Goal: Transaction & Acquisition: Book appointment/travel/reservation

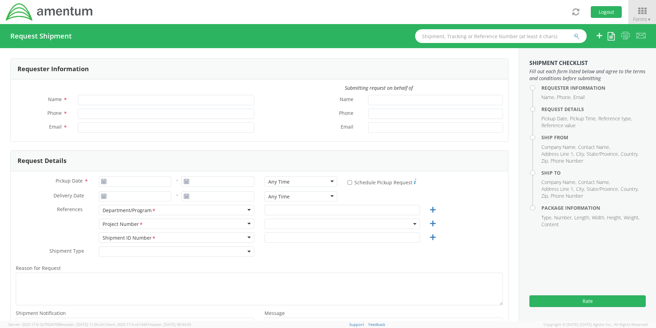
type input "[PERSON_NAME] (AJ) [PERSON_NAME]"
type input "[PHONE_NUMBER]"
type input "[PERSON_NAME][EMAIL_ADDRESS][PERSON_NAME][DOMAIN_NAME]"
click at [643, 14] on icon at bounding box center [643, 11] width 32 height 10
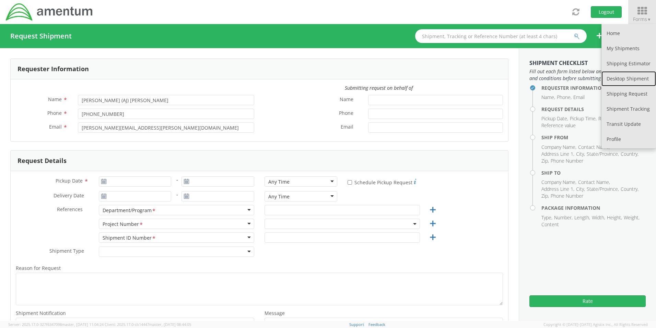
click at [622, 79] on link "Desktop Shipment" at bounding box center [629, 78] width 55 height 15
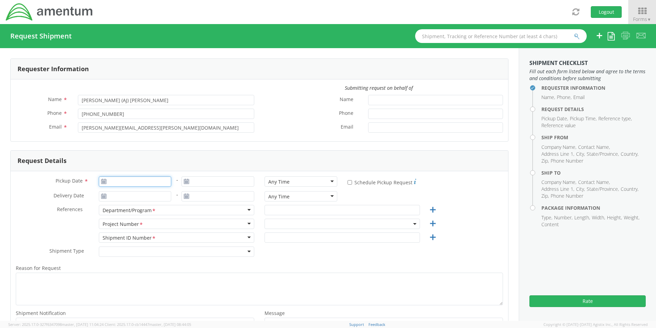
click at [122, 181] on input "Pickup Date *" at bounding box center [135, 181] width 73 height 10
type input "[DATE]"
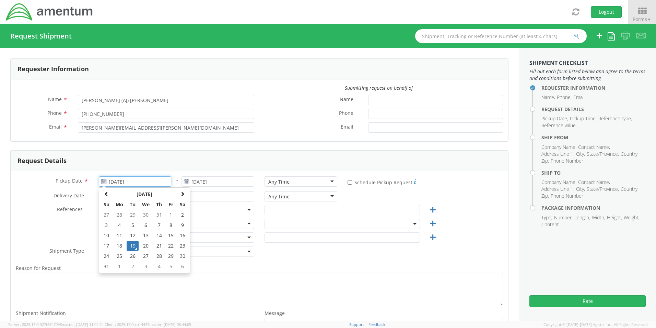
click at [134, 245] on td "19" at bounding box center [133, 245] width 12 height 10
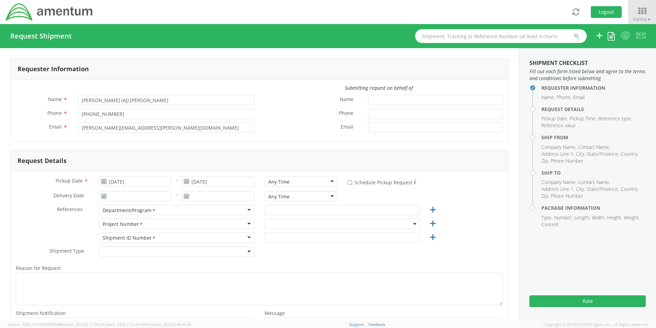
click at [287, 181] on div "Any Time" at bounding box center [301, 181] width 73 height 10
click at [269, 210] on input "text" at bounding box center [343, 210] width 156 height 10
type input "Corporate - 2-BL000394"
click at [278, 219] on span at bounding box center [343, 223] width 156 height 10
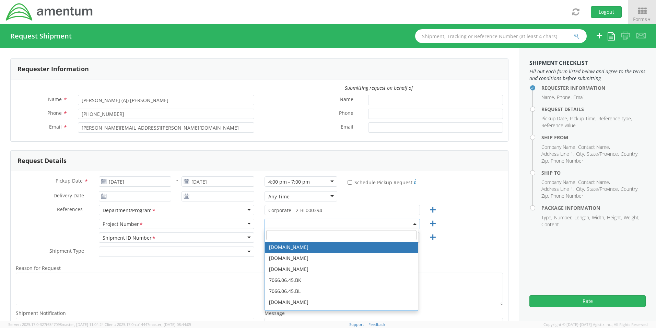
click at [276, 233] on input "search" at bounding box center [341, 235] width 150 height 10
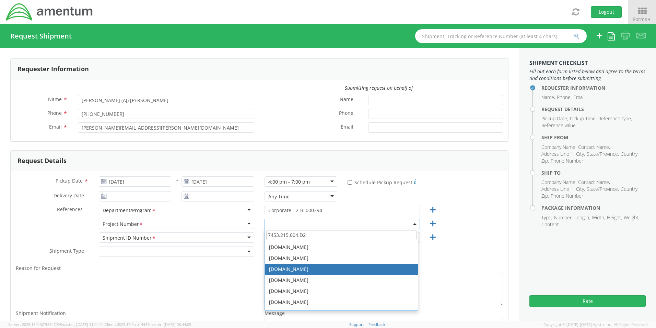
type input "7453.215.004.D2"
select select "[DOMAIN_NAME]"
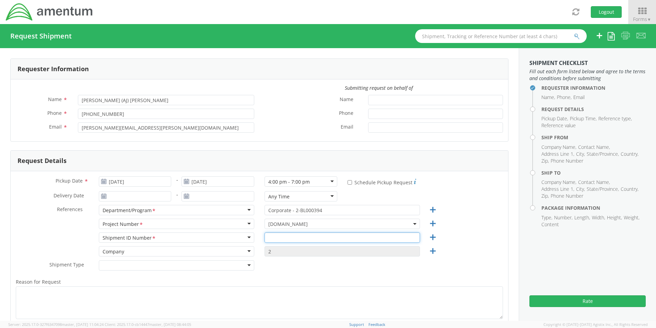
click at [277, 238] on input "text" at bounding box center [343, 237] width 156 height 10
type input "1"
drag, startPoint x: 264, startPoint y: 283, endPoint x: 256, endPoint y: 280, distance: 8.4
click at [260, 281] on label "Reason for Request *" at bounding box center [260, 281] width 498 height 9
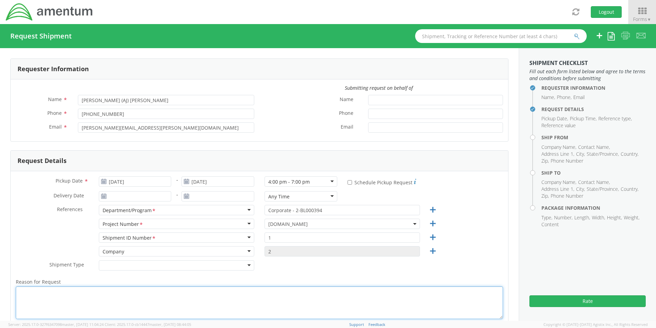
click at [260, 286] on textarea "Reason for Request *" at bounding box center [260, 302] width 488 height 33
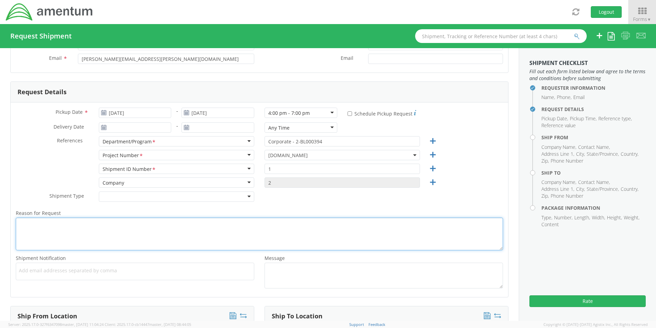
scroll to position [103, 0]
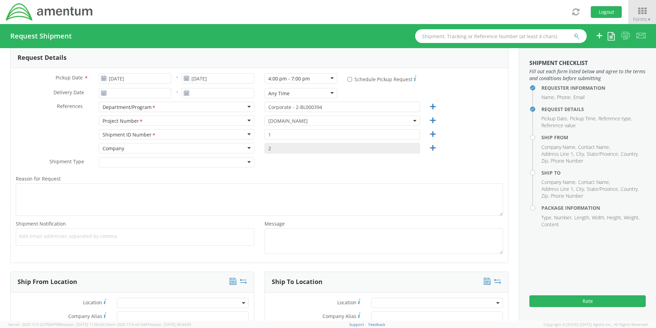
click at [40, 233] on span "Add email addresses separated by comma" at bounding box center [135, 235] width 232 height 7
type input "J"
type input "[PERSON_NAME][EMAIL_ADDRESS][PERSON_NAME][DOMAIN_NAME]"
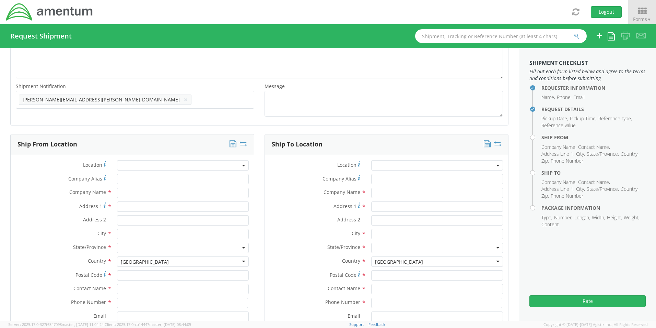
scroll to position [275, 0]
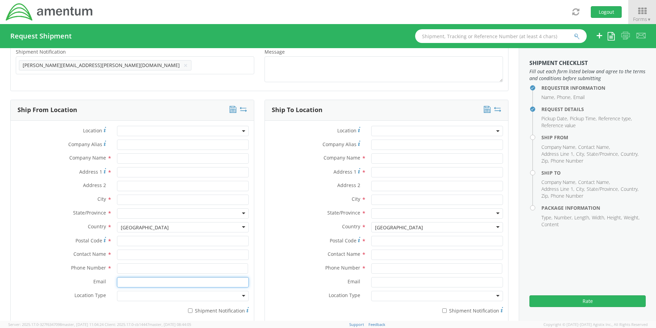
click at [136, 280] on input "Email *" at bounding box center [183, 282] width 132 height 10
click at [124, 256] on input "text" at bounding box center [183, 254] width 132 height 10
type input "[PERSON_NAME] (AJ) [PERSON_NAME]"
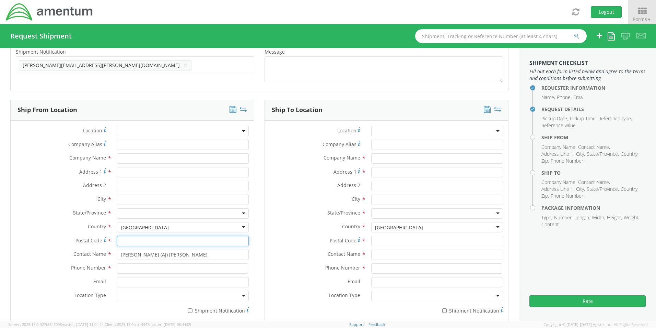
type input "20151"
type input "5712946799"
type input "[PERSON_NAME][EMAIL_ADDRESS][PERSON_NAME][DOMAIN_NAME]"
drag, startPoint x: 169, startPoint y: 295, endPoint x: 92, endPoint y: 297, distance: 77.3
click at [92, 297] on div "Location Type *" at bounding box center [132, 295] width 243 height 10
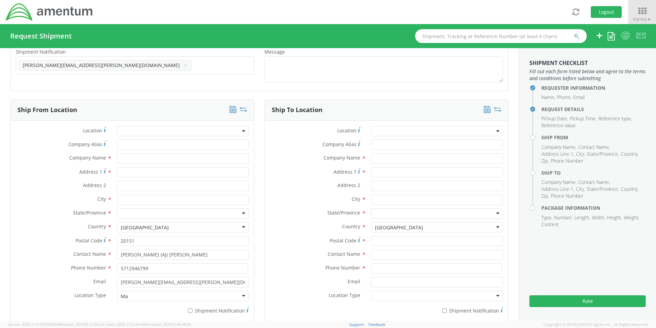
type input "M"
click at [125, 156] on input "text" at bounding box center [183, 158] width 132 height 10
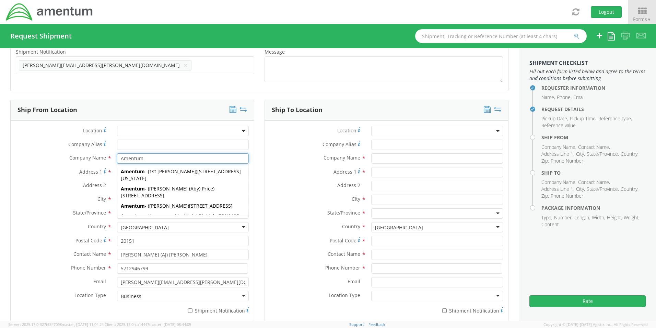
type input "Amentum"
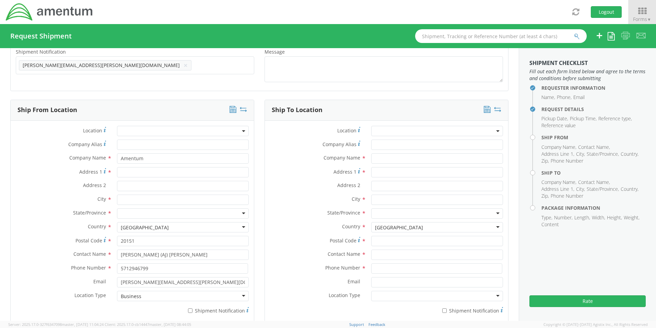
click at [66, 196] on label "City *" at bounding box center [61, 198] width 101 height 9
click at [129, 174] on input "Address 1 *" at bounding box center [183, 172] width 132 height 10
type input "[STREET_ADDRESS]"
type input "Suite 400"
click at [147, 201] on input "text" at bounding box center [183, 199] width 132 height 10
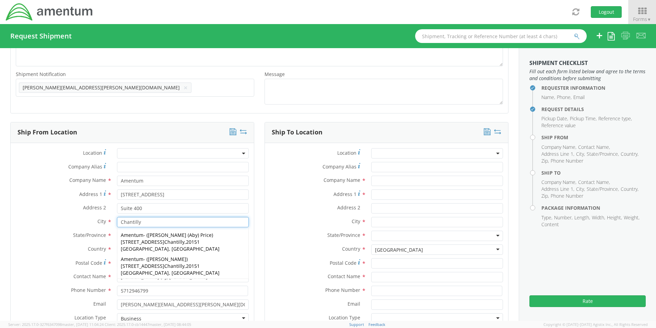
scroll to position [240, 0]
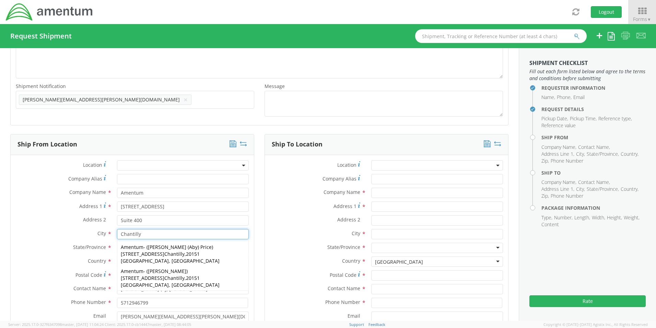
type input "Chantilly"
click at [72, 238] on div "City * Chantilly Chantilly Amentum - ( Abigail (Aby) Price ) [STREET_ADDRESS] A…" at bounding box center [132, 234] width 243 height 10
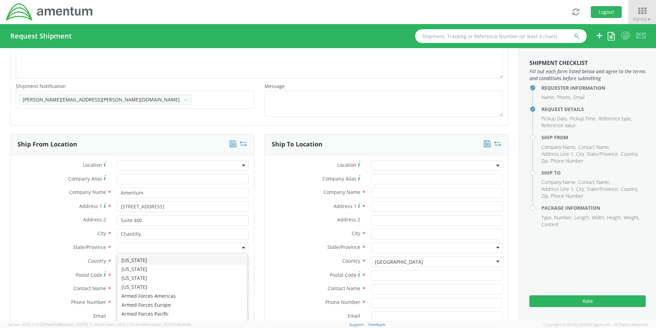
click at [128, 245] on div at bounding box center [183, 247] width 132 height 10
click at [53, 256] on label "Country *" at bounding box center [61, 260] width 101 height 9
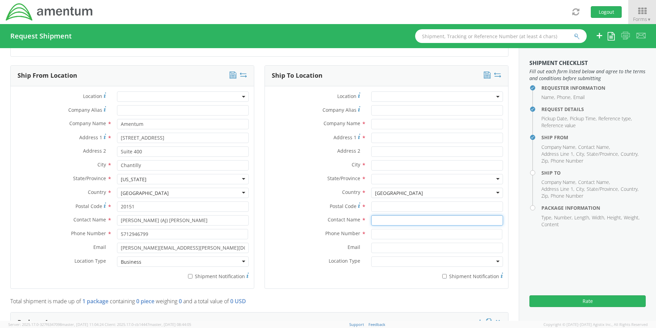
click at [381, 221] on input "text" at bounding box center [437, 220] width 132 height 10
type input "[PERSON_NAME]"
click at [291, 211] on div "Postal Code *" at bounding box center [386, 206] width 243 height 10
click at [384, 217] on input "[PERSON_NAME]" at bounding box center [437, 220] width 132 height 10
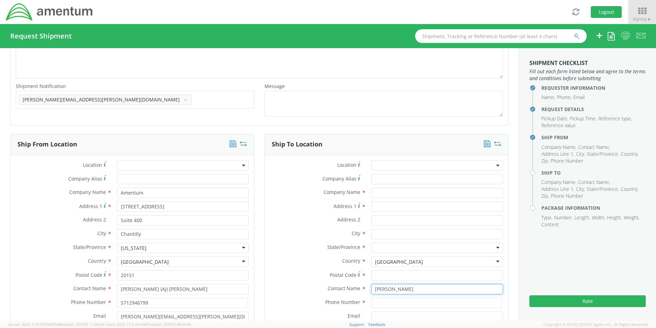
scroll to position [275, 0]
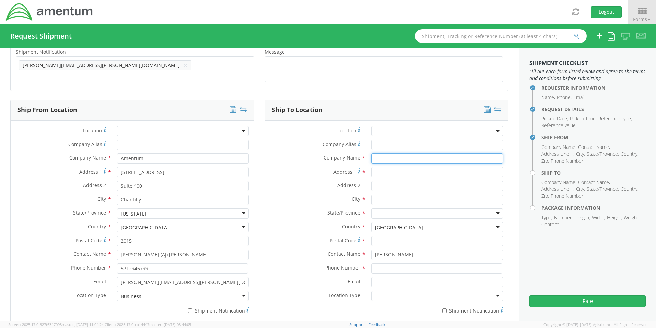
click at [380, 160] on input "text" at bounding box center [437, 158] width 132 height 10
click at [380, 160] on input "Ma" at bounding box center [437, 158] width 132 height 10
click at [417, 159] on input "Ma" at bounding box center [437, 158] width 132 height 10
type input "[PERSON_NAME] International"
type input "[STREET_ADDRESS]"
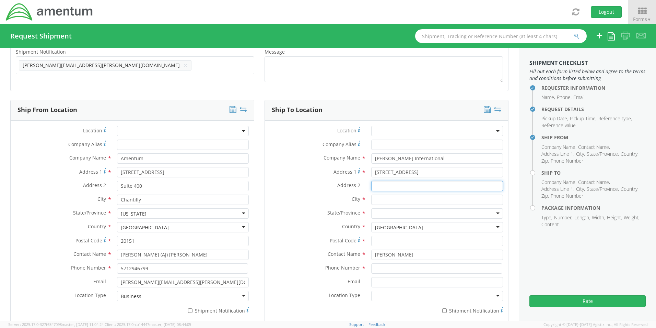
click at [400, 185] on input "Address 2 *" at bounding box center [437, 186] width 132 height 10
type input "d"
click at [447, 184] on input "Dock Door #21 - Ref 2-BL000394" at bounding box center [437, 186] width 132 height 10
type input "Dock Door #21"
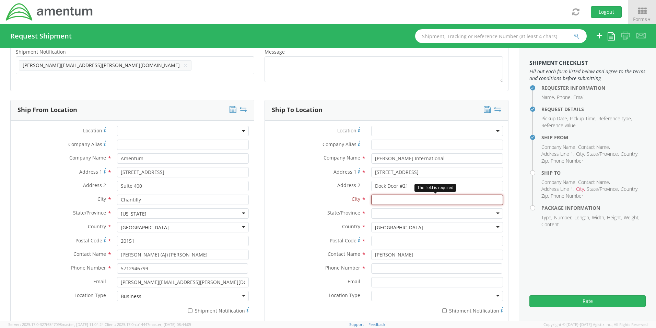
click at [372, 201] on input "text" at bounding box center [437, 199] width 132 height 10
type input "[PERSON_NAME]"
type input "[PERSON_NAME] International"
type input "75038"
type input "8179836114"
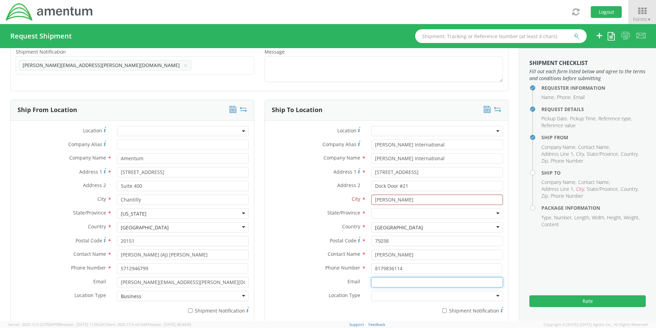
type input "[PERSON_NAME][EMAIL_ADDRESS][PERSON_NAME][DOMAIN_NAME]"
click at [371, 210] on div at bounding box center [437, 213] width 132 height 10
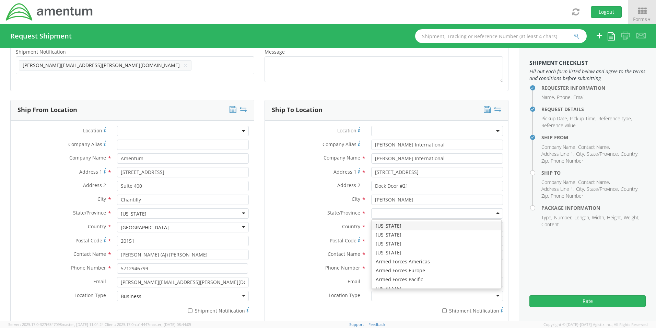
type input "t"
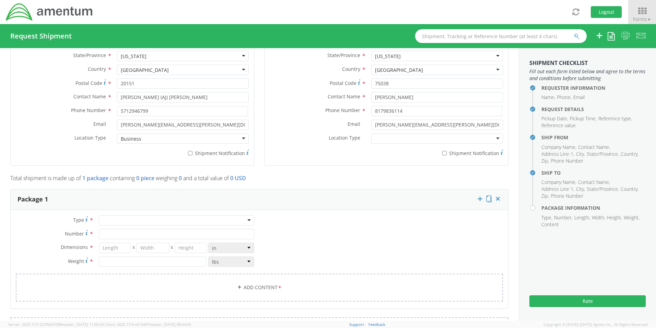
scroll to position [446, 0]
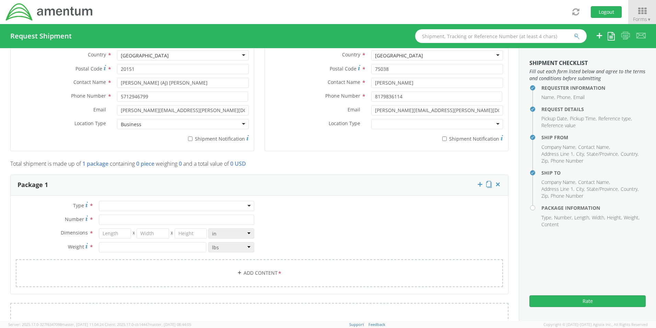
drag, startPoint x: 493, startPoint y: 125, endPoint x: 486, endPoint y: 127, distance: 7.7
click at [493, 125] on div at bounding box center [437, 124] width 132 height 10
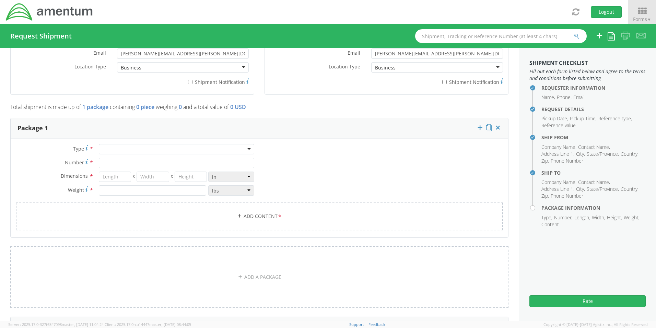
scroll to position [515, 0]
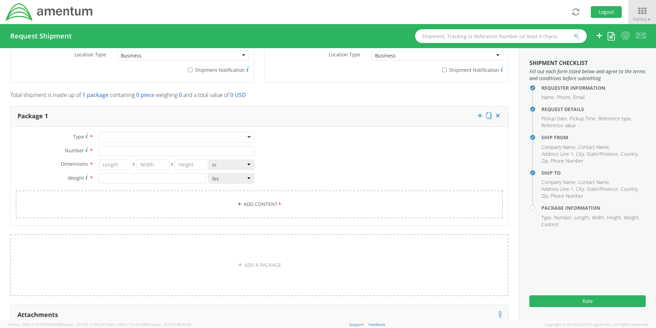
click at [167, 136] on div at bounding box center [177, 137] width 156 height 10
click at [124, 164] on input "number" at bounding box center [115, 164] width 33 height 10
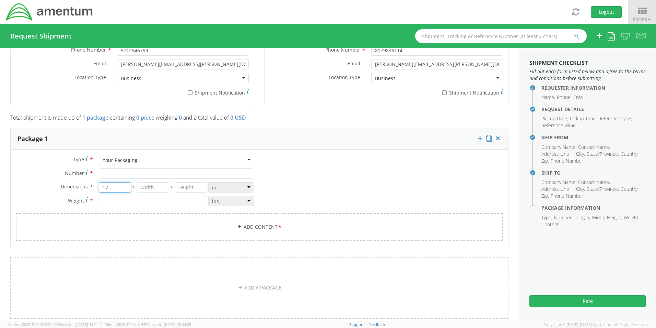
scroll to position [481, 0]
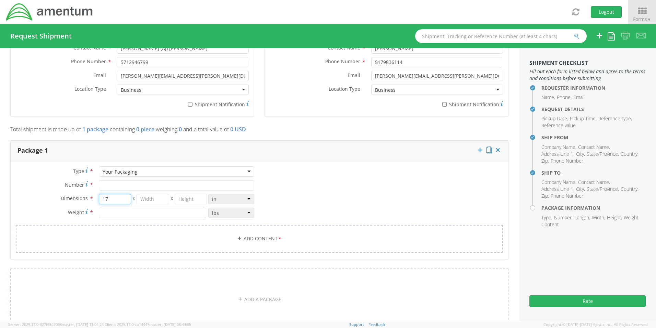
type input "17"
click at [161, 201] on input "number" at bounding box center [153, 199] width 33 height 10
type input "4"
click at [189, 199] on input "number" at bounding box center [191, 199] width 33 height 10
type input "3.5"
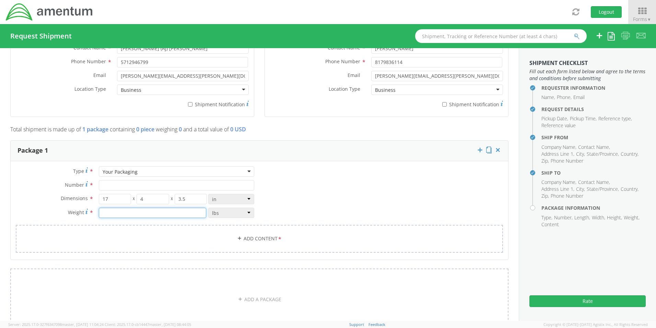
click at [148, 213] on input "number" at bounding box center [152, 212] width 107 height 10
type input "12"
click at [202, 231] on link "Add Content *" at bounding box center [260, 239] width 488 height 28
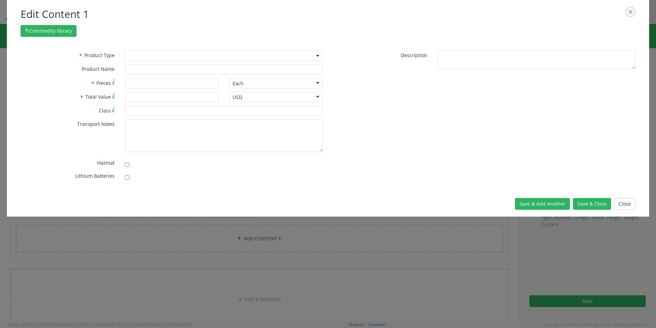
click at [203, 50] on span at bounding box center [224, 55] width 198 height 10
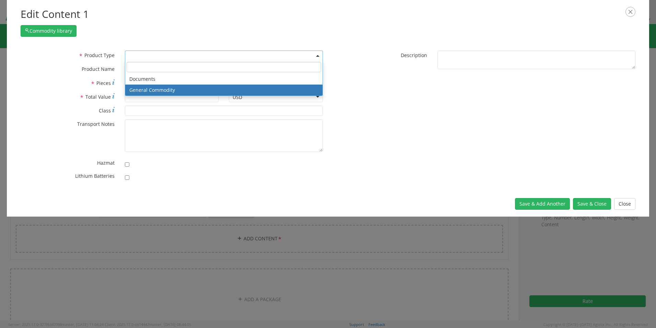
select select "COMMODITY"
type input "General Commodity"
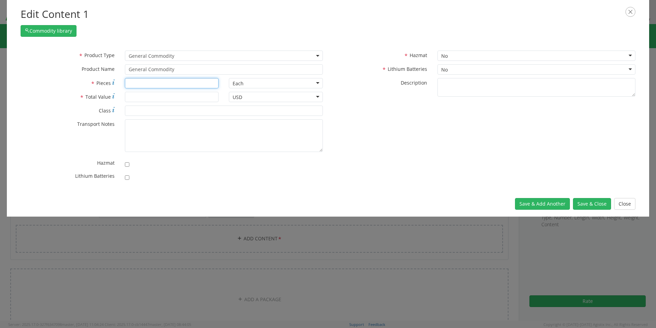
click at [159, 82] on input "* Pieces" at bounding box center [172, 83] width 94 height 10
type input "1000"
click at [155, 96] on input "* Total Value" at bounding box center [172, 97] width 94 height 10
type input "1.00"
click at [594, 203] on button "Save & Close" at bounding box center [592, 204] width 38 height 12
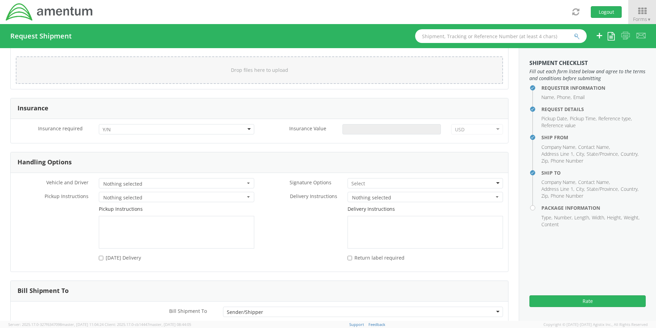
scroll to position [894, 0]
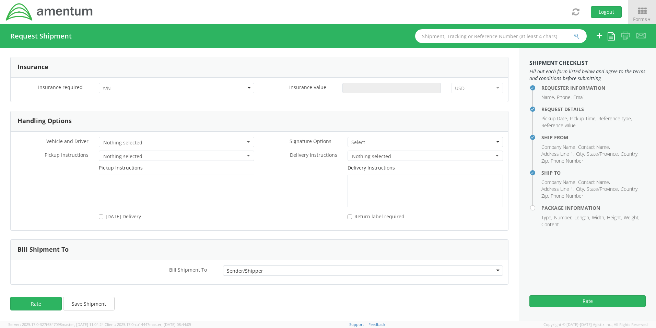
click at [494, 267] on div "Sender/Shipper" at bounding box center [363, 270] width 280 height 10
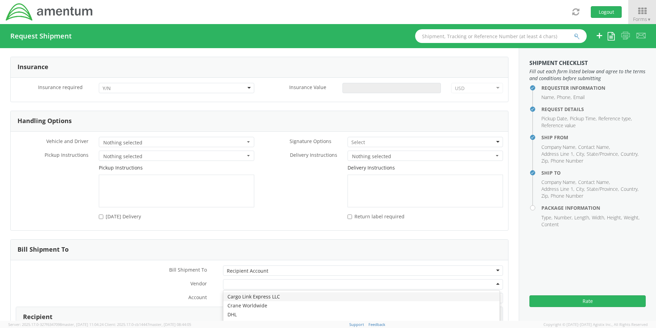
click at [491, 283] on div at bounding box center [363, 284] width 280 height 10
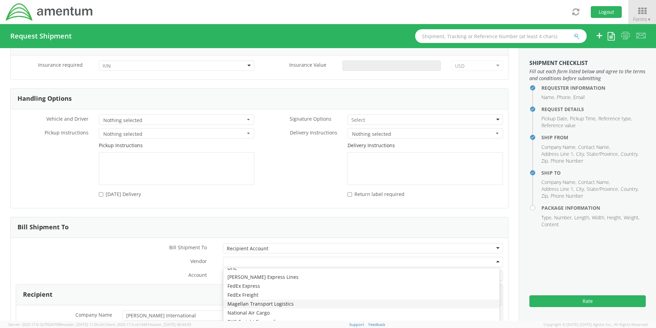
scroll to position [928, 0]
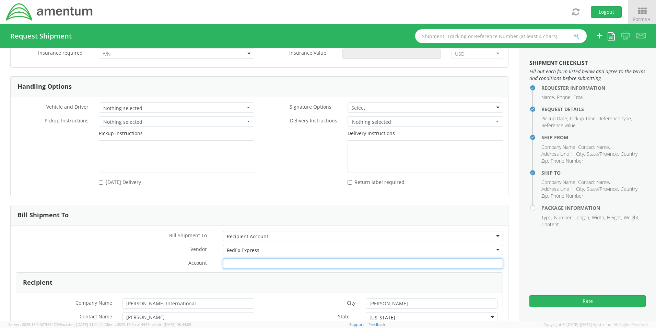
paste input "201641957"
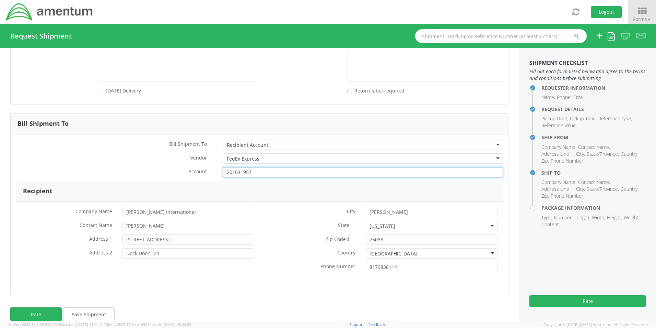
scroll to position [1030, 0]
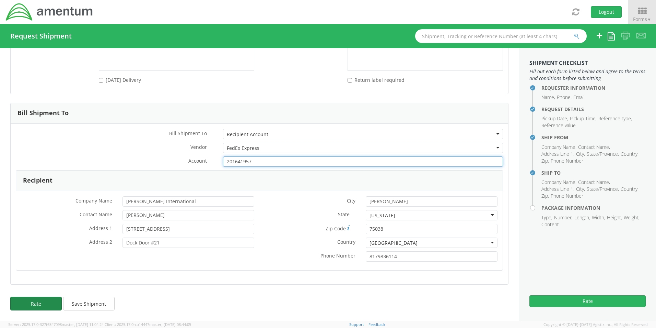
type input "201641957"
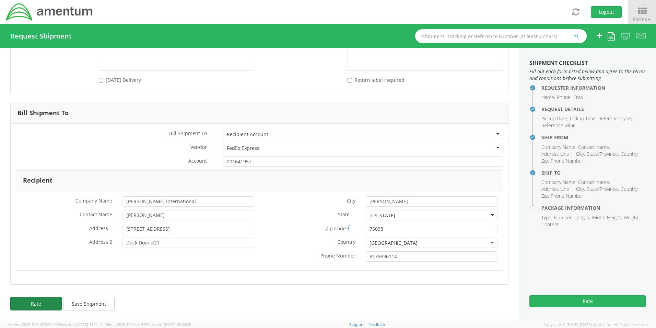
click at [37, 304] on button "Rate" at bounding box center [36, 303] width 52 height 14
click at [35, 303] on button "Rate" at bounding box center [36, 303] width 52 height 14
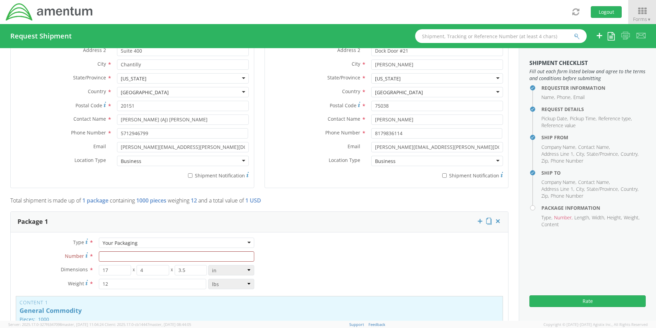
scroll to position [412, 0]
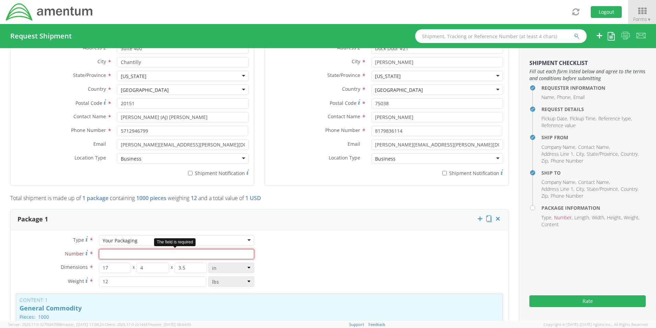
click at [182, 253] on input "Number *" at bounding box center [177, 254] width 156 height 10
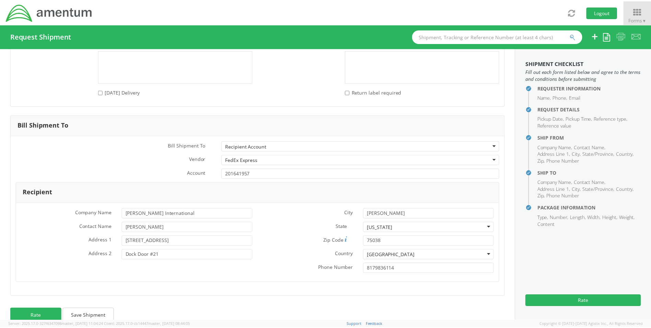
scroll to position [1030, 0]
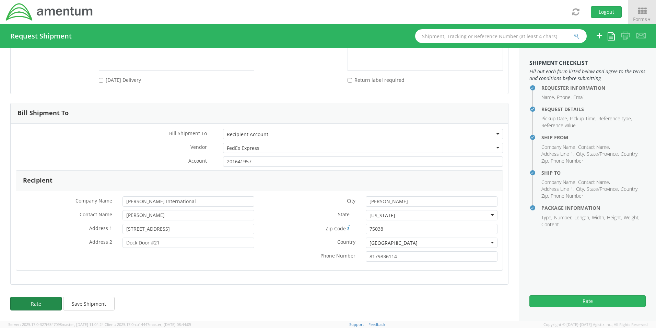
type input "1"
click at [47, 306] on button "Rate" at bounding box center [36, 303] width 52 height 14
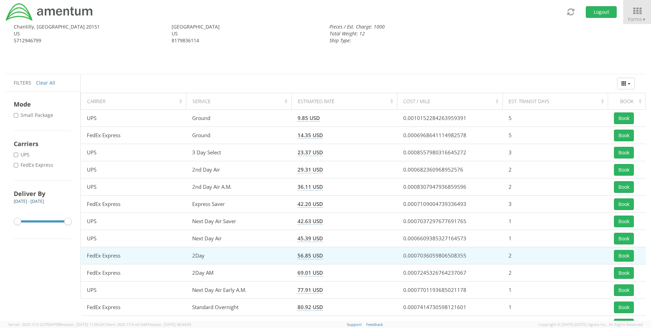
scroll to position [45, 0]
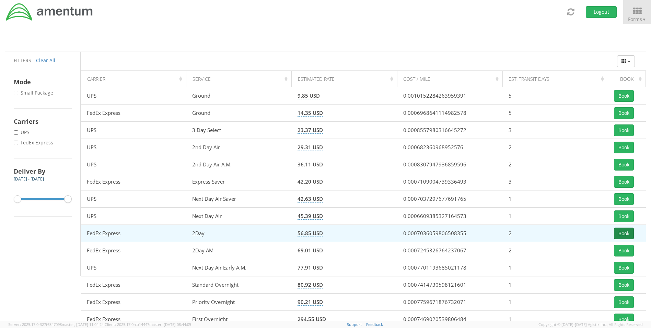
click at [624, 233] on button "Book" at bounding box center [624, 233] width 20 height 12
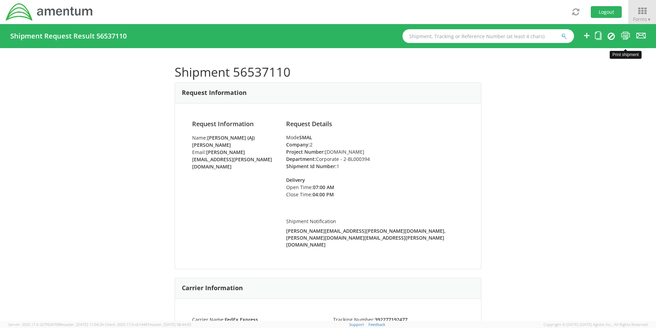
click at [627, 35] on icon at bounding box center [625, 35] width 9 height 9
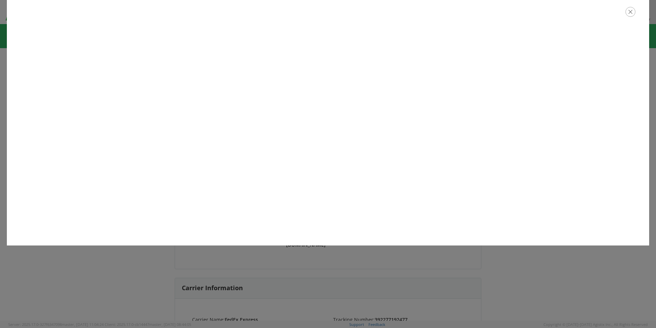
click at [632, 13] on icon "button" at bounding box center [631, 12] width 10 height 10
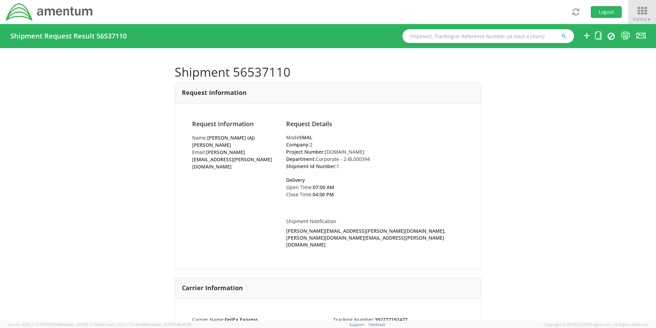
click at [642, 12] on icon at bounding box center [643, 11] width 32 height 10
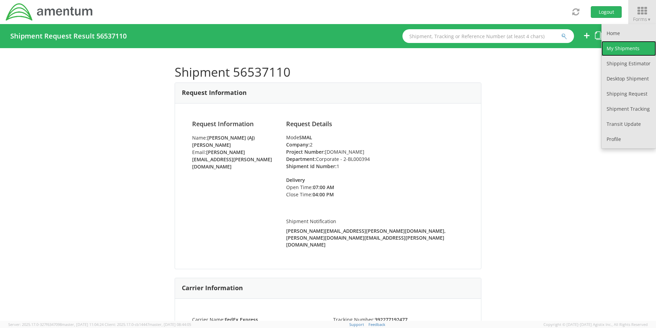
click at [618, 45] on link "My Shipments" at bounding box center [629, 48] width 55 height 15
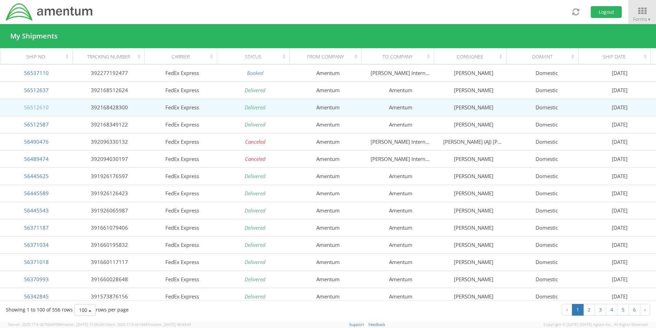
click at [43, 107] on link "56512610" at bounding box center [36, 107] width 25 height 7
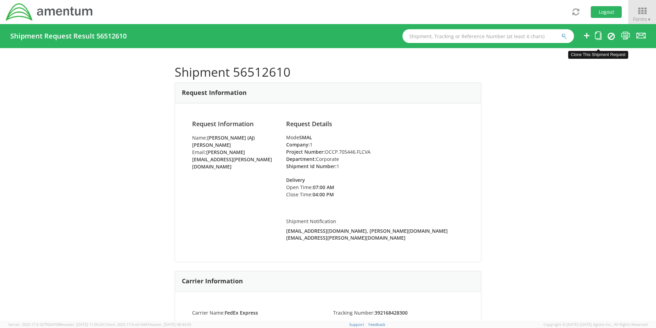
click at [599, 37] on icon at bounding box center [598, 35] width 7 height 9
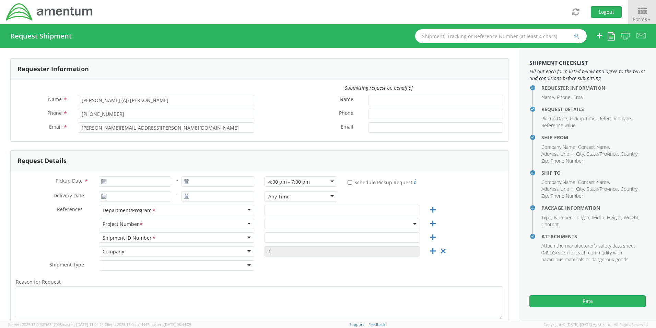
type input "[DATE]"
type input "Corporate"
type input "1"
select select "OCCP.705446.FLCVA"
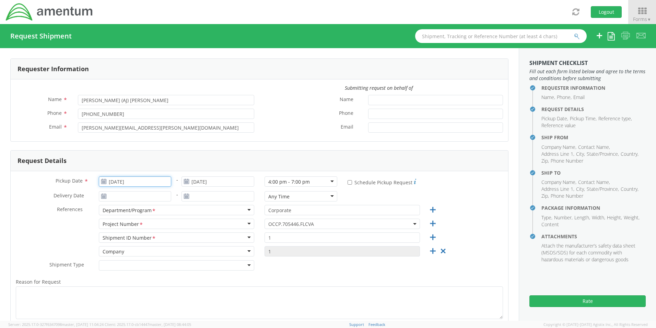
click at [144, 183] on input "[DATE]" at bounding box center [135, 181] width 73 height 10
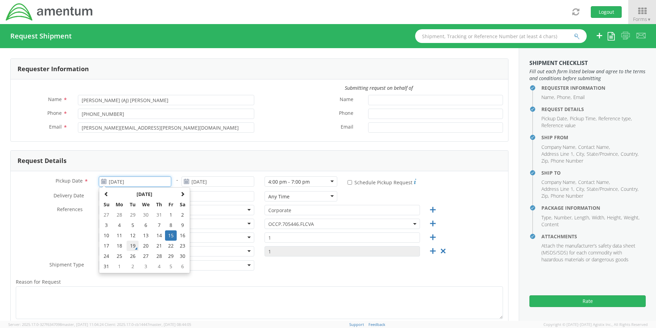
click at [134, 245] on td "19" at bounding box center [133, 245] width 12 height 10
type input "[DATE]"
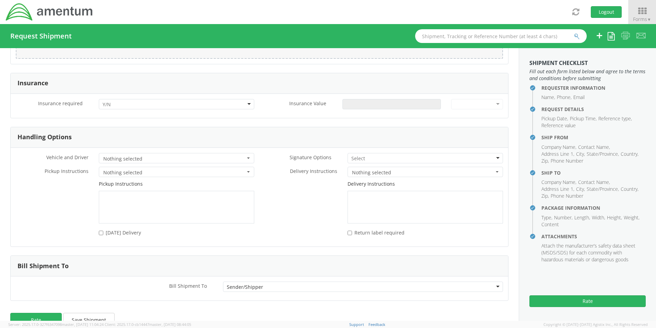
scroll to position [894, 0]
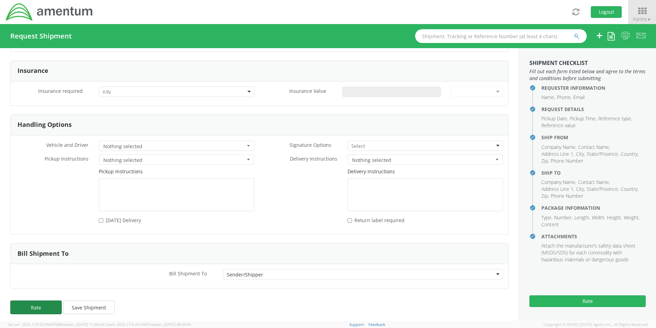
click at [40, 301] on button "Rate" at bounding box center [36, 307] width 52 height 14
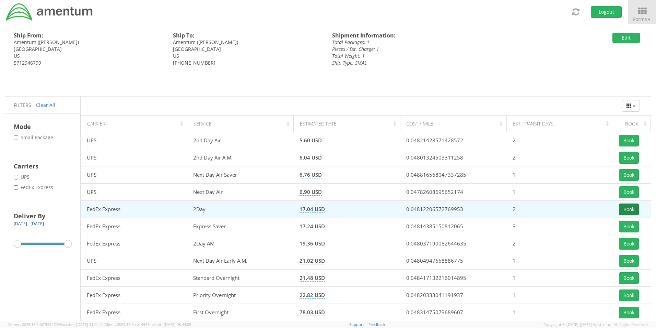
click at [635, 208] on button "Book" at bounding box center [629, 209] width 20 height 12
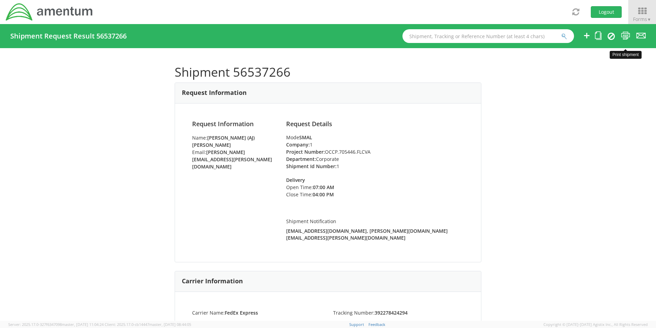
click at [626, 36] on icon at bounding box center [625, 35] width 9 height 9
